Goal: Transaction & Acquisition: Subscribe to service/newsletter

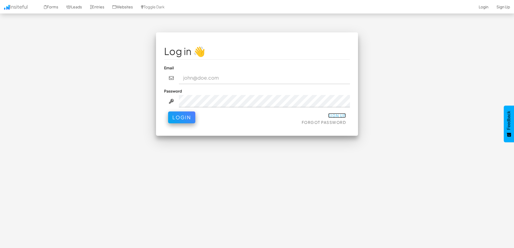
click at [337, 115] on link "Sign Up" at bounding box center [337, 115] width 18 height 5
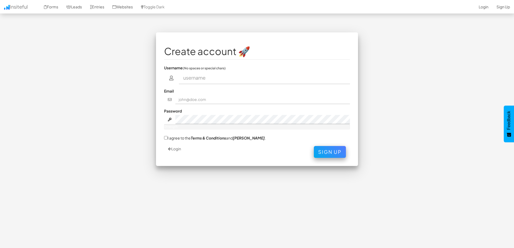
click at [206, 80] on input "text" at bounding box center [264, 78] width 171 height 12
type input "Nestor"
type input "nestor.etxebarria@ehu.eus"
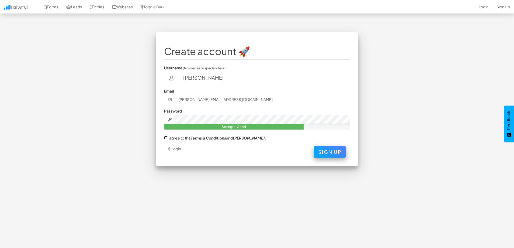
click at [164, 138] on input "I agree to the Terms & Conditions and EULA ." at bounding box center [166, 138] width 4 height 4
checkbox input "true"
click at [325, 152] on button "Sign Up" at bounding box center [330, 151] width 32 height 12
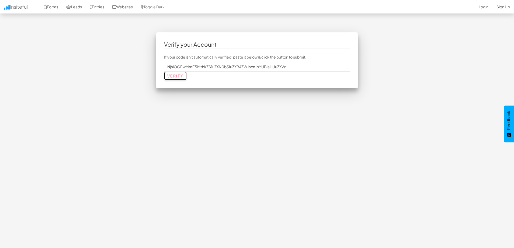
click at [182, 77] on input "Verify" at bounding box center [175, 75] width 23 height 9
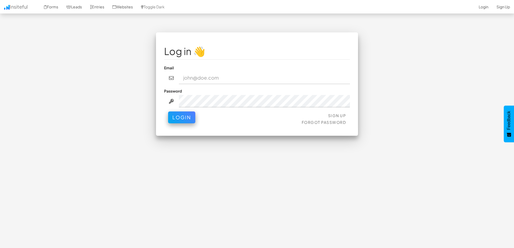
click at [212, 82] on input "email" at bounding box center [264, 78] width 171 height 12
type input "nestor.etxebarria@ehu.eus"
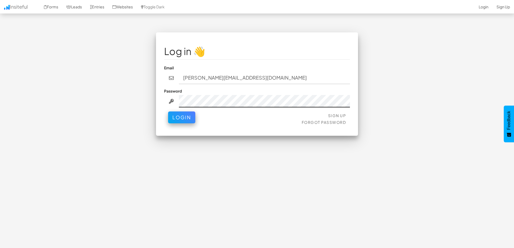
click at [168, 111] on button "Login" at bounding box center [181, 117] width 27 height 12
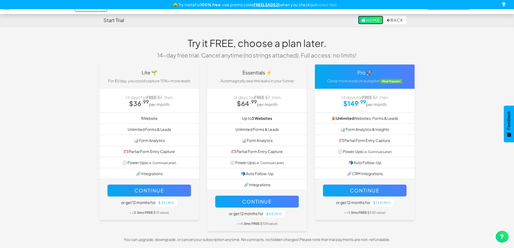
click at [376, 21] on link "Home" at bounding box center [370, 20] width 25 height 9
click at [402, 22] on button "Back" at bounding box center [395, 20] width 23 height 9
click at [106, 20] on h4 "Start Trial" at bounding box center [114, 20] width 21 height 5
drag, startPoint x: 504, startPoint y: 4, endPoint x: 315, endPoint y: 37, distance: 192.3
click at [319, 45] on div "Toggle navigation Insiteful -- None -- Trial ending! → Forms Leads Entries Webs…" at bounding box center [256, 138] width 315 height 212
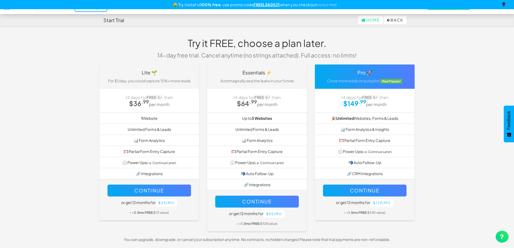
click at [503, 5] on input "checkbox" at bounding box center [504, 5] width 8 height 8
checkbox input "true"
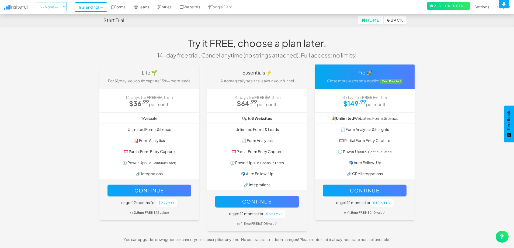
click at [48, 9] on select "-- None --" at bounding box center [51, 6] width 31 height 9
click at [124, 9] on link "Forms" at bounding box center [118, 6] width 22 height 13
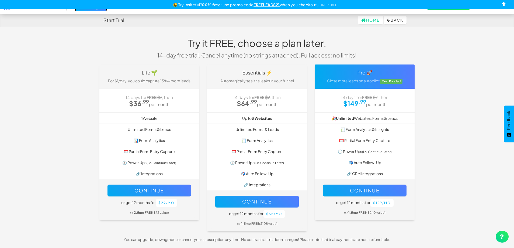
click at [91, 10] on link "Trial ending! →" at bounding box center [91, 7] width 33 height 10
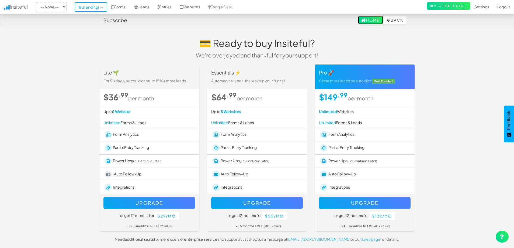
click at [372, 20] on link "Home" at bounding box center [370, 20] width 25 height 9
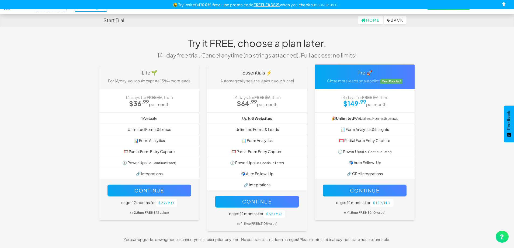
click at [67, 9] on div "🤑 Try Insiteful 100% free : use promo code FREELEADS21 when you checkout SIGNUP…" at bounding box center [257, 4] width 514 height 9
click at [502, 5] on input "checkbox" at bounding box center [504, 5] width 8 height 8
checkbox input "true"
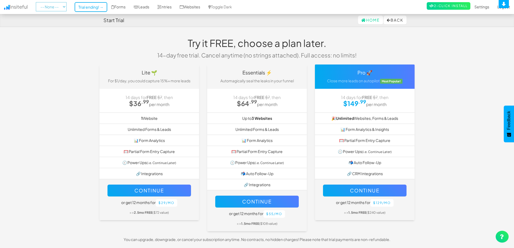
click at [56, 8] on select "-- None --" at bounding box center [51, 6] width 31 height 9
click at [37, 2] on select "-- None --" at bounding box center [51, 6] width 31 height 9
click at [105, 8] on link "Trial ending! →" at bounding box center [91, 7] width 33 height 10
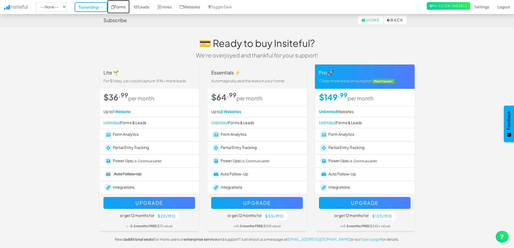
click at [128, 9] on link "Forms" at bounding box center [118, 6] width 22 height 13
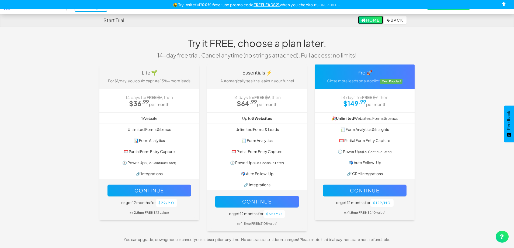
click at [374, 23] on link "Home" at bounding box center [370, 20] width 25 height 9
click at [398, 19] on button "Back" at bounding box center [395, 20] width 23 height 9
click at [505, 4] on input "checkbox" at bounding box center [504, 5] width 8 height 8
checkbox input "true"
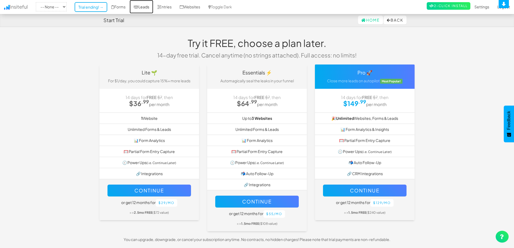
click at [147, 6] on link "Leads" at bounding box center [142, 6] width 24 height 13
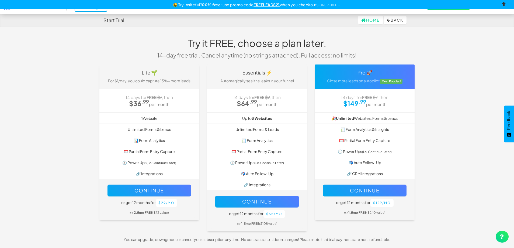
click at [503, 5] on input "checkbox" at bounding box center [504, 5] width 8 height 8
checkbox input "true"
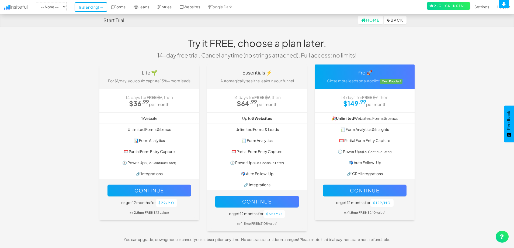
click at [107, 21] on h4 "Start Trial" at bounding box center [114, 20] width 21 height 5
click at [43, 7] on select "-- None --" at bounding box center [51, 6] width 31 height 9
click at [37, 2] on select "-- None --" at bounding box center [51, 6] width 31 height 9
click at [102, 17] on div "Start Trial Home Back" at bounding box center [256, 19] width 315 height 13
click at [107, 20] on h4 "Start Trial" at bounding box center [114, 20] width 21 height 5
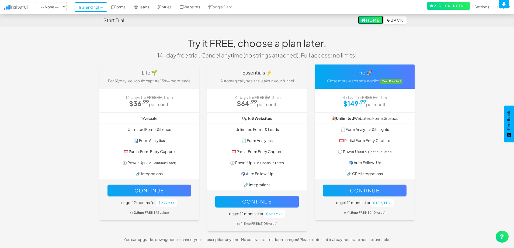
click at [367, 21] on link "Home" at bounding box center [370, 20] width 25 height 9
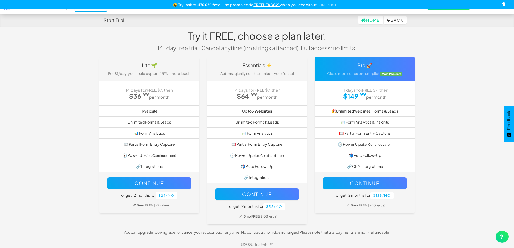
scroll to position [10, 0]
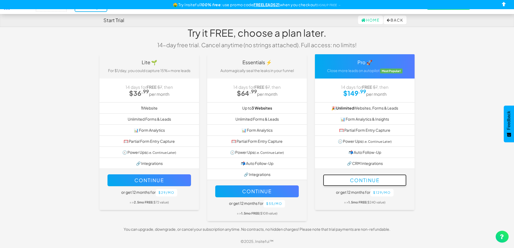
click at [365, 181] on button "Continue" at bounding box center [365, 180] width 84 height 12
